Goal: Information Seeking & Learning: Understand process/instructions

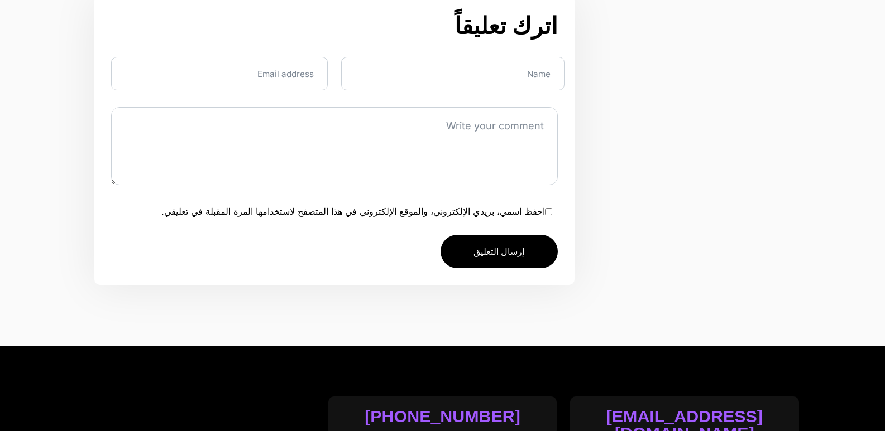
scroll to position [3993, 0]
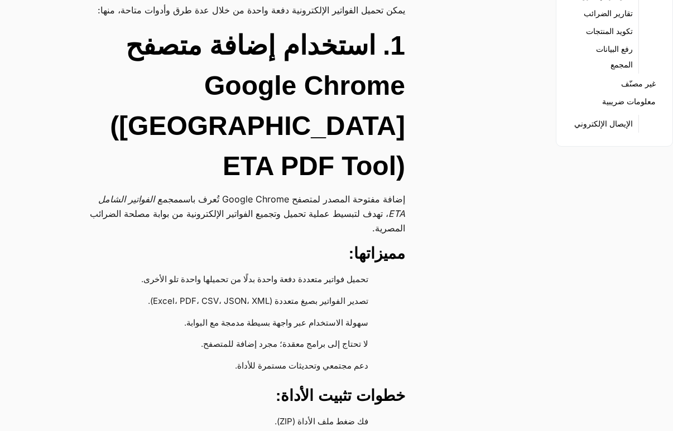
scroll to position [223, 0]
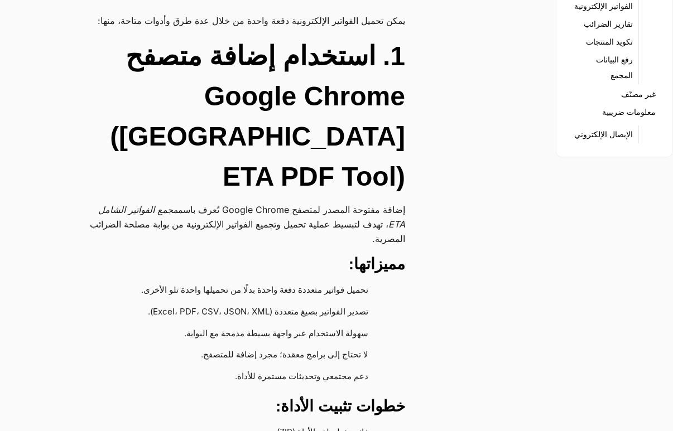
click at [345, 88] on h2 "1. استخدام إضافة متصفح Google Chrome ([GEOGRAPHIC_DATA] ETA PDF Tool)" at bounding box center [241, 116] width 329 height 161
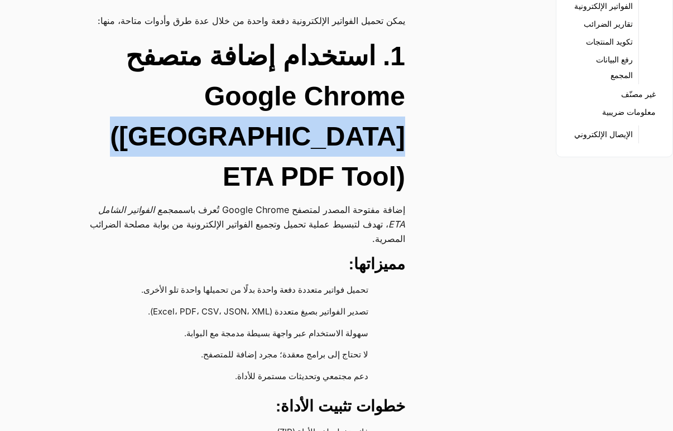
drag, startPoint x: 345, startPoint y: 88, endPoint x: 353, endPoint y: 112, distance: 25.2
click at [353, 112] on h2 "1. استخدام إضافة متصفح Google Chrome ([GEOGRAPHIC_DATA] ETA PDF Tool)" at bounding box center [241, 116] width 329 height 161
copy h2 "(Egypt ETA PDF Tool"
